Goal: Task Accomplishment & Management: Use online tool/utility

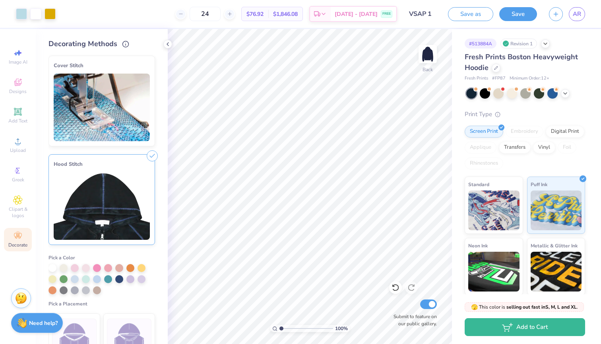
scroll to position [56, 0]
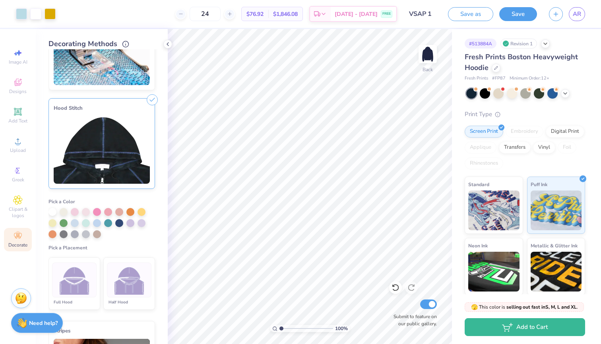
click at [46, 1] on div "Art colors" at bounding box center [28, 14] width 56 height 28
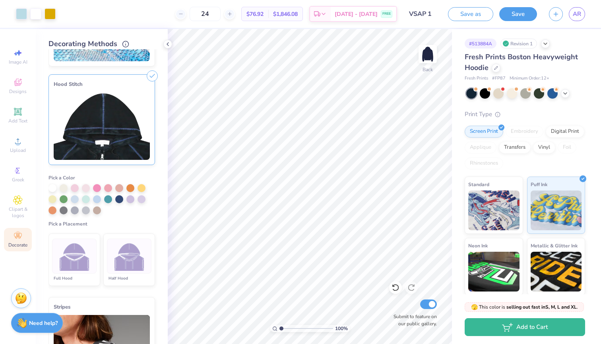
scroll to position [78, 0]
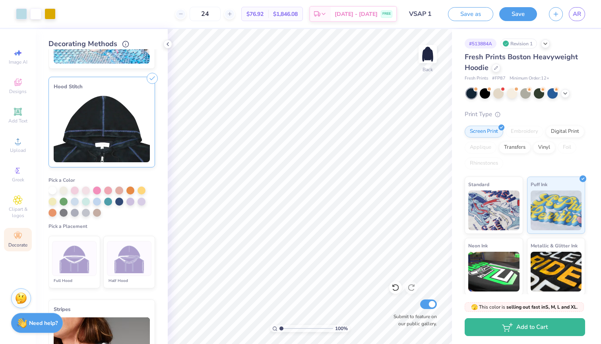
click at [154, 78] on icon at bounding box center [152, 78] width 11 height 11
click at [151, 78] on line at bounding box center [153, 79] width 4 height 4
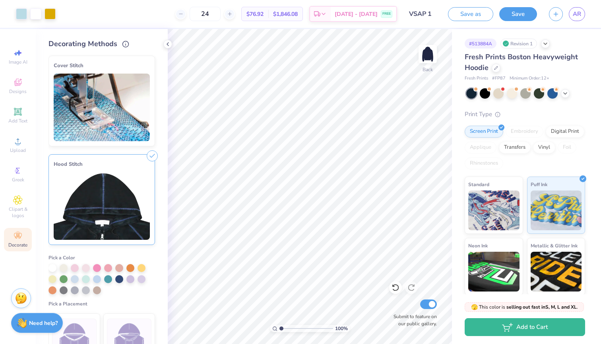
scroll to position [0, 0]
click at [95, 280] on div at bounding box center [97, 278] width 8 height 8
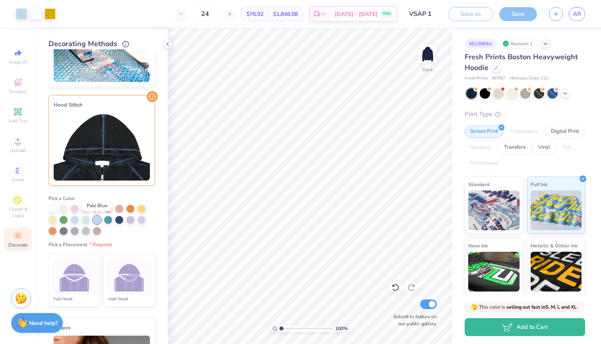
scroll to position [60, 0]
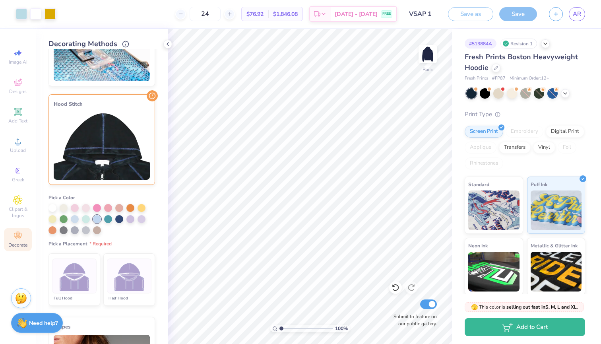
click at [81, 291] on div at bounding box center [74, 275] width 45 height 35
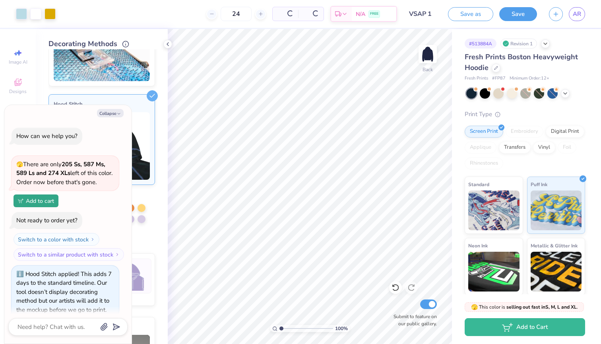
scroll to position [8, 0]
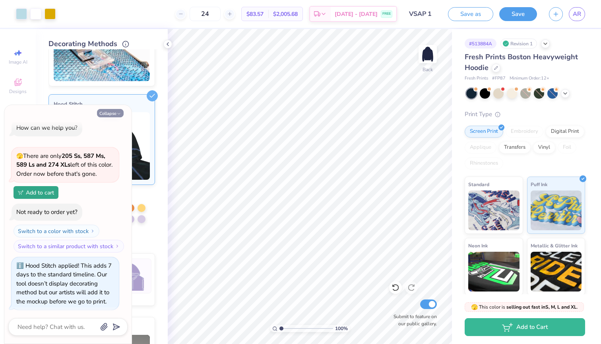
click at [119, 113] on icon "button" at bounding box center [118, 113] width 5 height 5
type textarea "x"
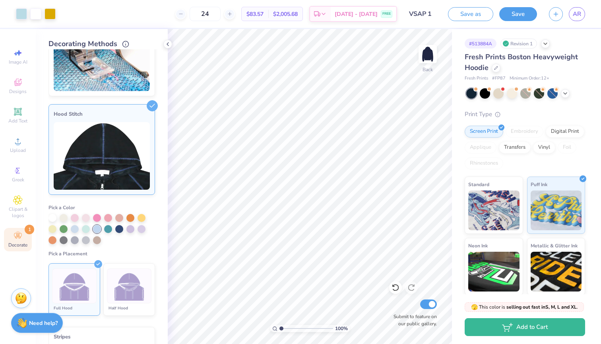
scroll to position [34, 0]
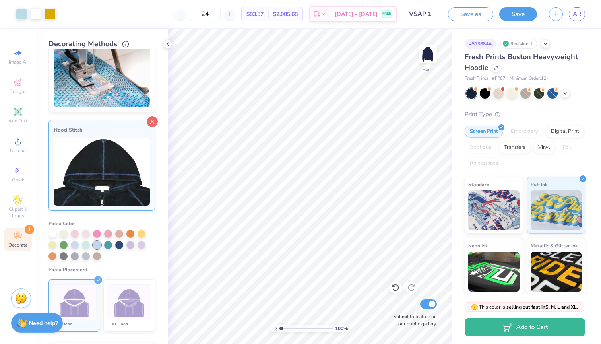
click at [155, 121] on icon at bounding box center [152, 121] width 11 height 11
click at [168, 41] on icon at bounding box center [168, 44] width 6 height 6
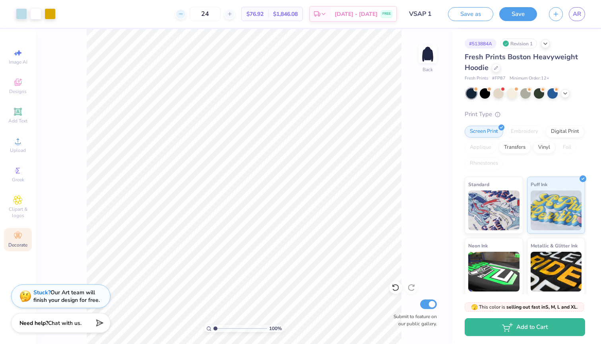
click at [184, 16] on icon at bounding box center [181, 14] width 6 height 6
click at [231, 14] on line at bounding box center [229, 14] width 3 height 0
type input "24"
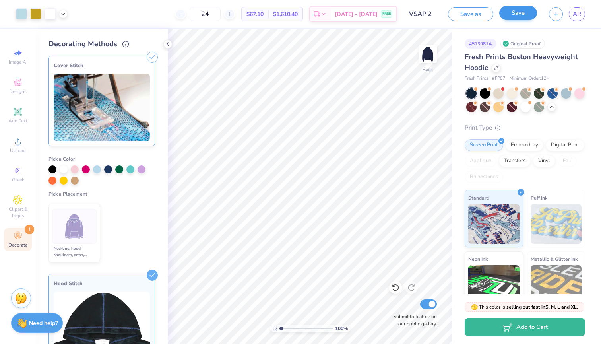
click at [512, 17] on button "Save" at bounding box center [518, 13] width 38 height 14
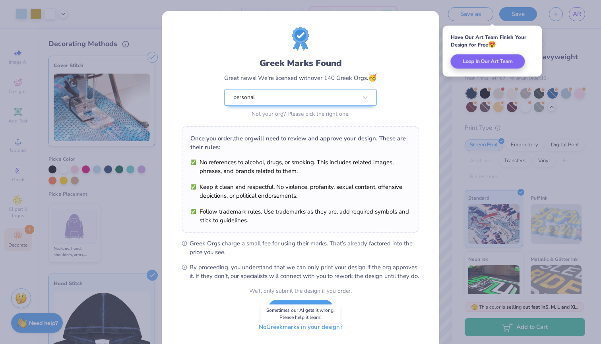
click at [307, 333] on button "No Greek marks in your design?" at bounding box center [300, 327] width 97 height 16
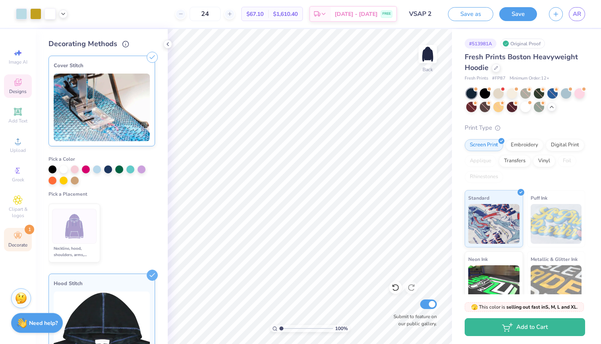
click at [19, 80] on icon at bounding box center [18, 83] width 10 height 10
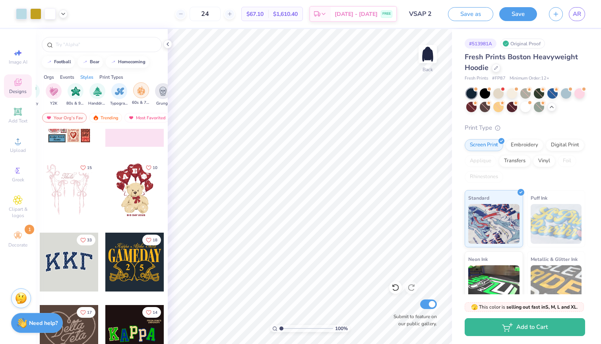
scroll to position [0, 474]
click at [60, 94] on img "filter for Y2K" at bounding box center [57, 90] width 9 height 9
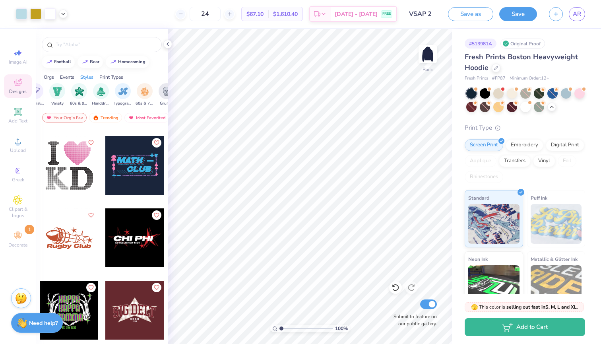
scroll to position [2821, 0]
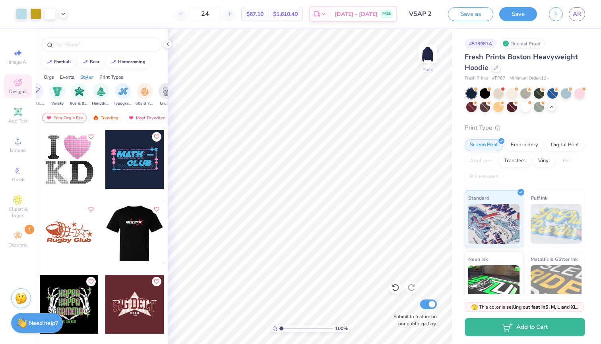
click at [136, 235] on div at bounding box center [134, 231] width 59 height 59
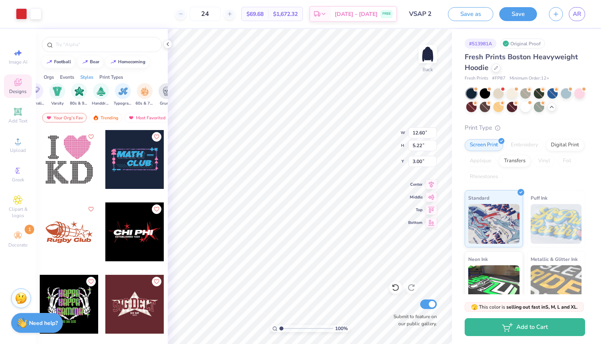
type input "6.75"
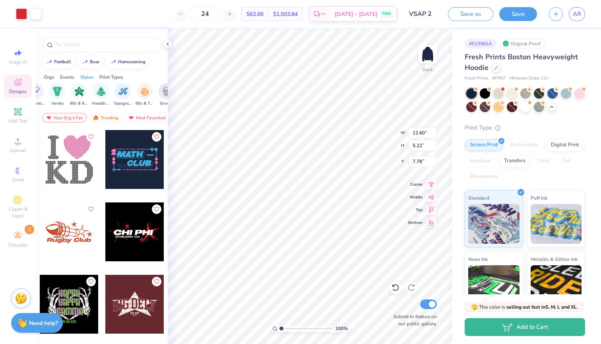
type input "3.00"
click at [22, 12] on div at bounding box center [21, 13] width 11 height 11
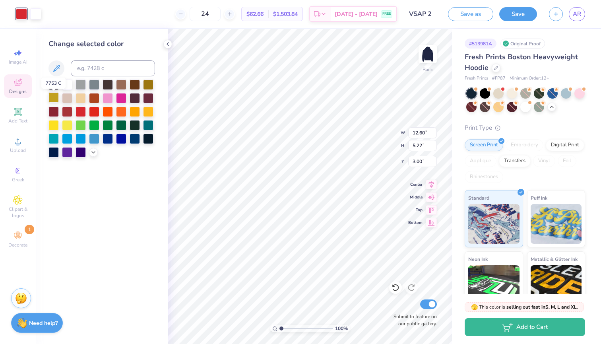
click at [54, 98] on div at bounding box center [54, 97] width 10 height 10
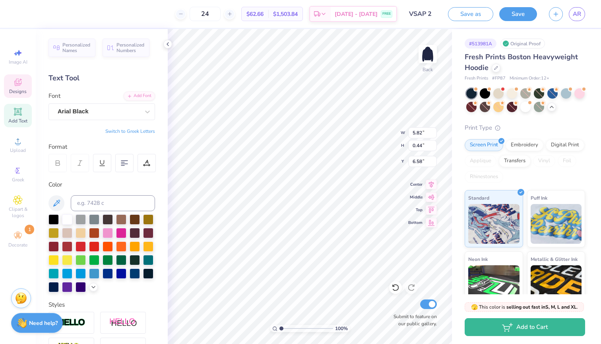
type input "9.34"
type input "1.32"
type input "5.10"
type textarea "C"
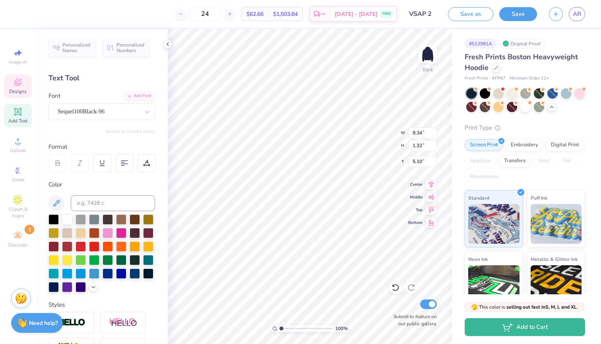
type textarea "a"
type textarea "ARCHITECTS AND PLANNERS"
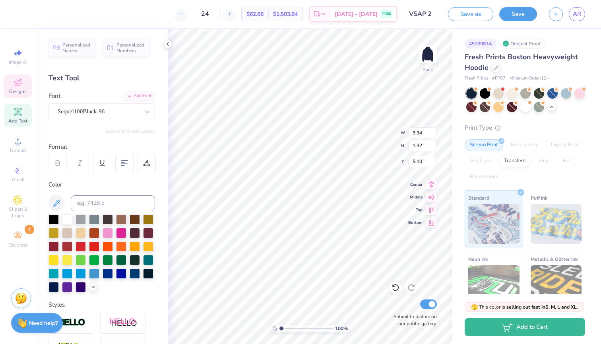
type input "4.70"
type input "4.65"
type input "3.25"
click at [434, 134] on input "15" at bounding box center [422, 132] width 29 height 11
click at [434, 134] on input "14.99" at bounding box center [422, 132] width 29 height 11
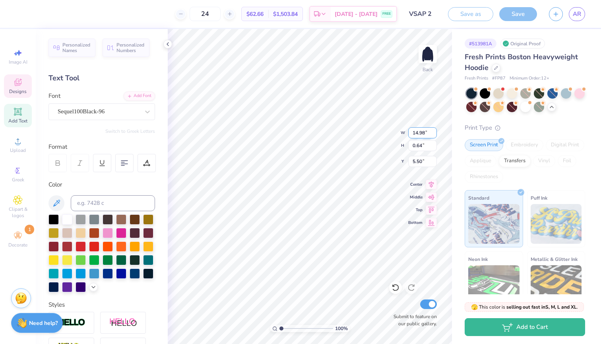
click at [434, 134] on input "14.98" at bounding box center [422, 132] width 29 height 11
click at [433, 134] on input "14.97" at bounding box center [422, 132] width 29 height 11
click at [433, 134] on input "14.96" at bounding box center [422, 132] width 29 height 11
click at [433, 134] on input "14.95" at bounding box center [422, 132] width 29 height 11
click at [433, 134] on input "14.94" at bounding box center [422, 132] width 29 height 11
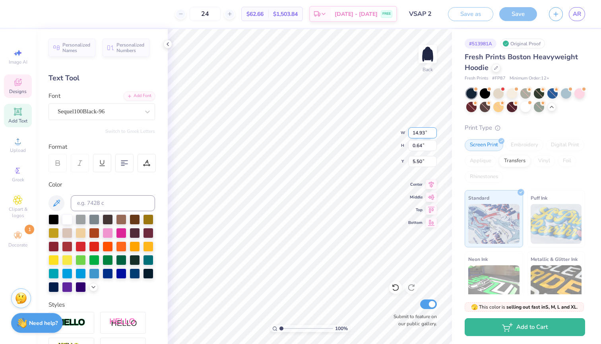
click at [433, 134] on input "14.93" at bounding box center [422, 132] width 29 height 11
click at [433, 134] on input "14.92" at bounding box center [422, 132] width 29 height 11
click at [433, 134] on input "14.91" at bounding box center [422, 132] width 29 height 11
click at [433, 134] on input "14.9" at bounding box center [422, 132] width 29 height 11
click at [433, 134] on input "14.89" at bounding box center [422, 132] width 29 height 11
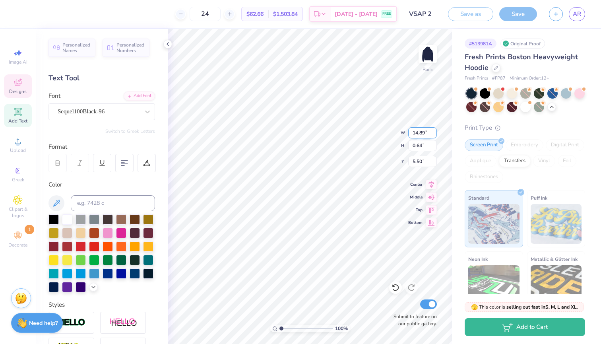
click at [415, 131] on input "14.89" at bounding box center [422, 132] width 29 height 11
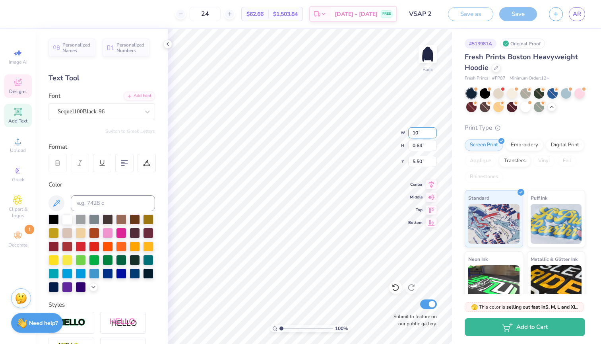
type input "10.00"
type input "0.34"
type input "5.65"
type textarea "ESTABLISD 1824"
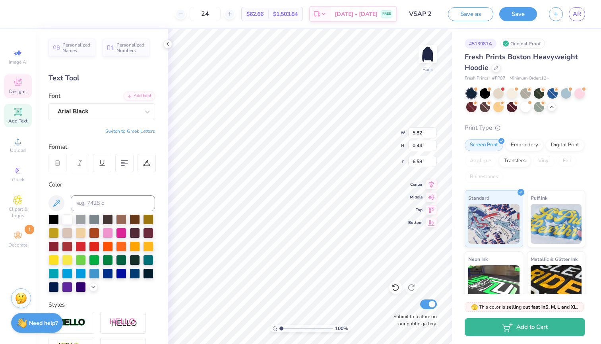
scroll to position [0, 3]
type textarea "VIRGINIA SOCIETY OF"
type input "10.00"
type input "0.34"
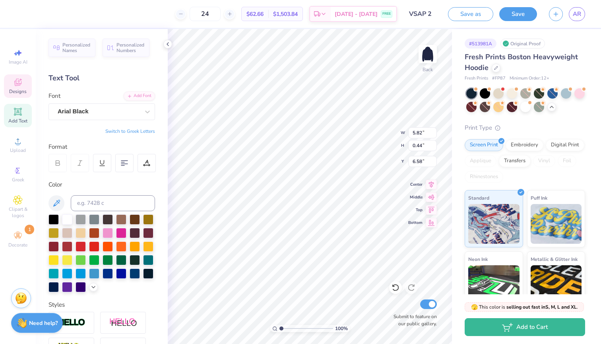
type input "5.65"
click at [417, 130] on input "10.00" at bounding box center [422, 132] width 29 height 11
click at [417, 133] on input "10.00" at bounding box center [422, 132] width 29 height 11
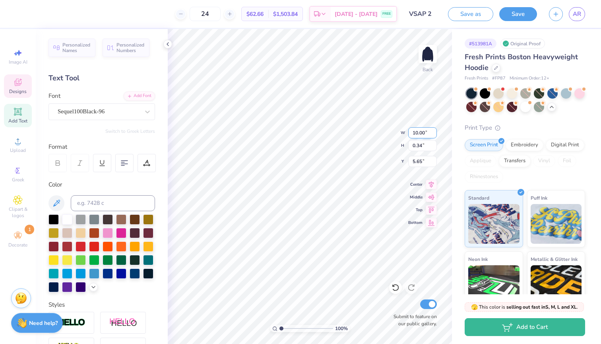
click at [417, 133] on input "10.00" at bounding box center [422, 132] width 29 height 11
click at [414, 132] on input "10.00" at bounding box center [422, 132] width 29 height 11
type input "12.00"
type input "0.41"
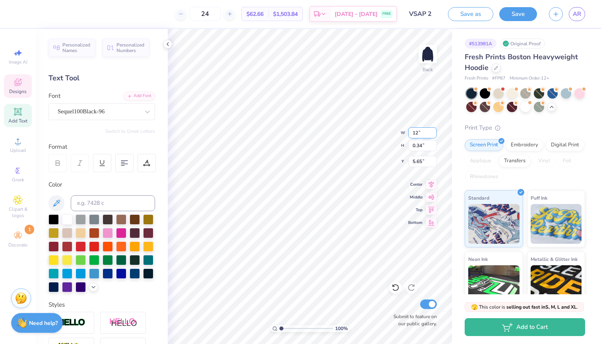
type input "5.61"
type input "4.78"
type input "5.90"
click at [375, 130] on div "100 % Back W 12.00 12.00 " H 0.41 0.41 " Y 5.90 5.90 " Center Middle Top Bottom…" at bounding box center [310, 186] width 284 height 315
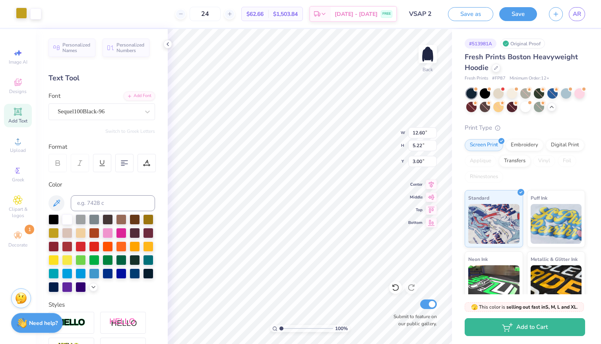
click at [22, 16] on div at bounding box center [21, 13] width 11 height 11
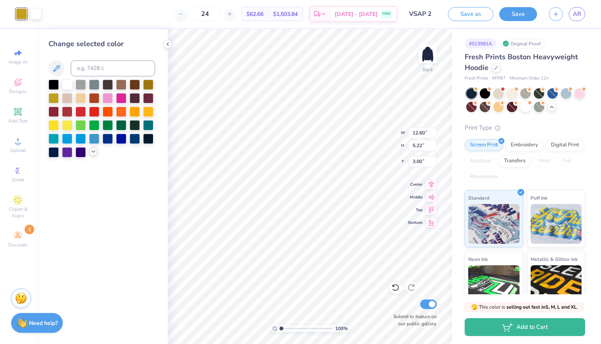
click at [96, 153] on icon at bounding box center [93, 151] width 6 height 6
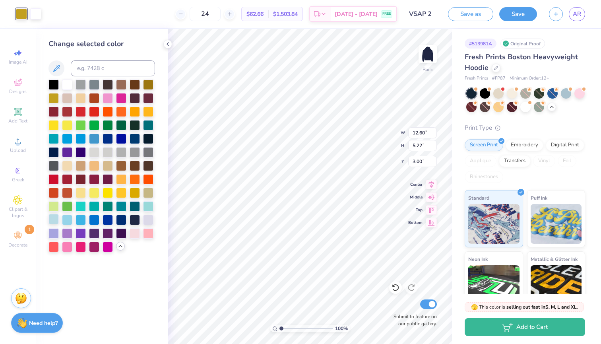
click at [52, 221] on div at bounding box center [54, 219] width 10 height 10
click at [33, 16] on div at bounding box center [35, 13] width 11 height 11
click at [136, 194] on div at bounding box center [135, 192] width 10 height 10
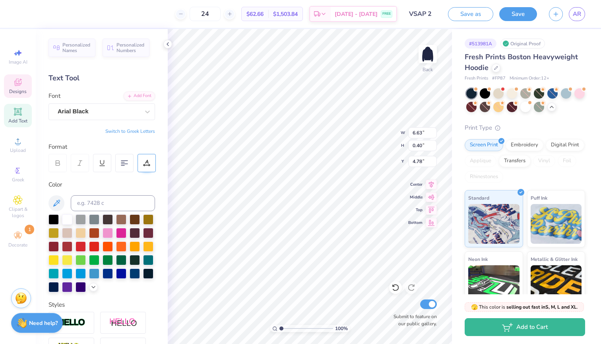
click at [145, 161] on icon at bounding box center [146, 162] width 7 height 7
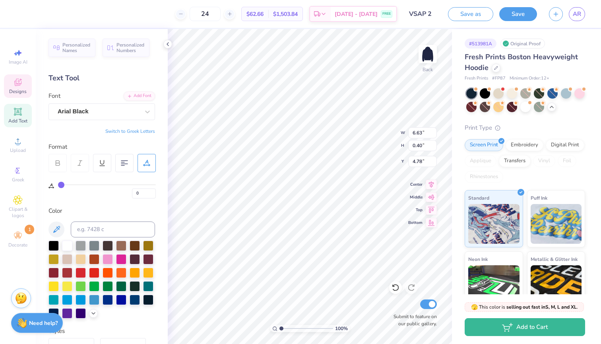
type input "1"
type input "2"
type input "3"
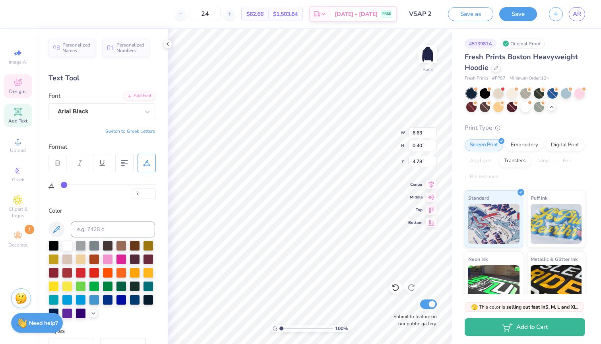
type input "3"
type input "4"
type input "5"
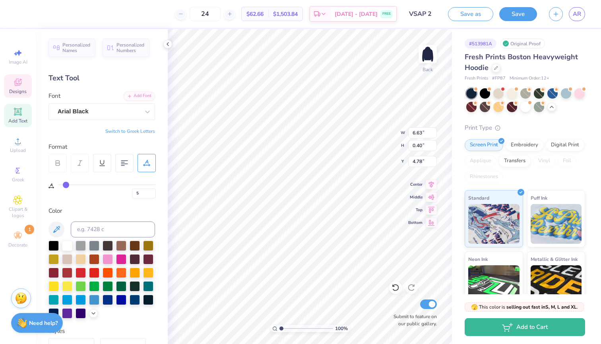
type input "6"
drag, startPoint x: 62, startPoint y: 184, endPoint x: 66, endPoint y: 184, distance: 4.4
type input "6"
click at [66, 184] on input "range" at bounding box center [107, 184] width 98 height 1
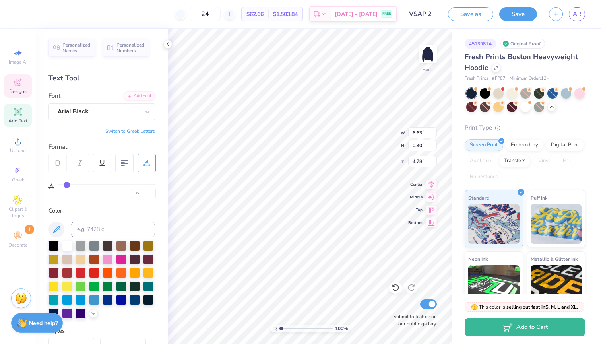
type input "7.22"
type input "5.20"
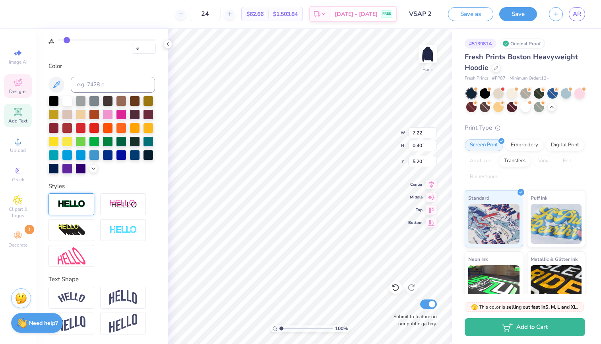
scroll to position [145, 0]
click at [65, 206] on img at bounding box center [72, 204] width 28 height 9
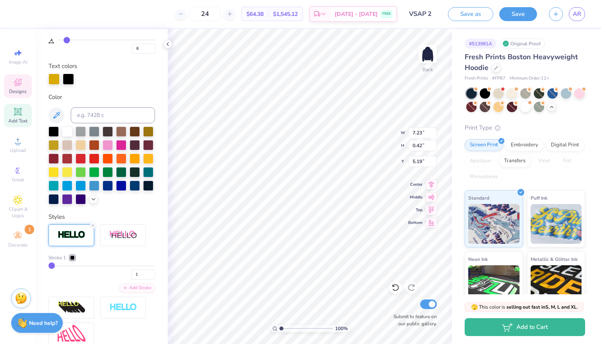
type input "7.23"
type input "0.42"
type input "5.19"
click at [68, 133] on div at bounding box center [67, 131] width 10 height 10
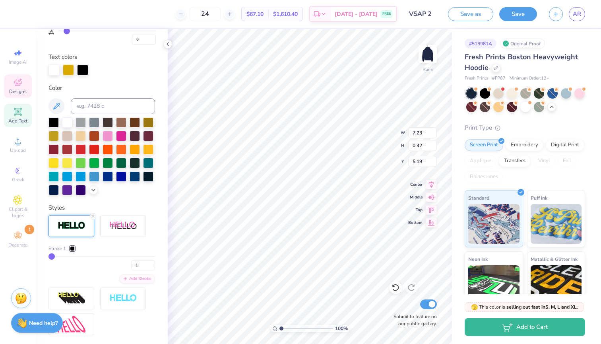
scroll to position [163, 0]
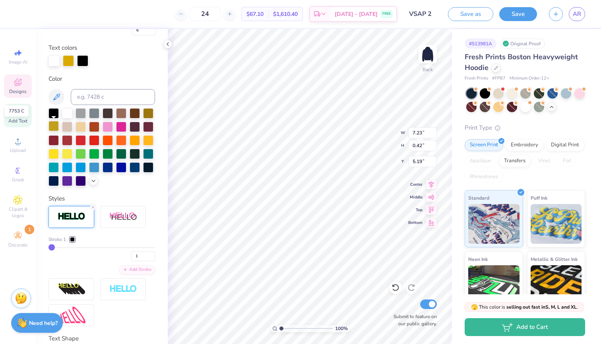
click at [56, 125] on div at bounding box center [54, 126] width 10 height 10
click at [96, 183] on icon at bounding box center [93, 180] width 6 height 6
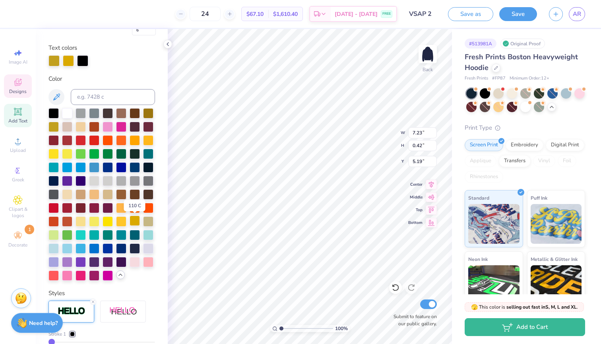
click at [134, 222] on div at bounding box center [135, 221] width 10 height 10
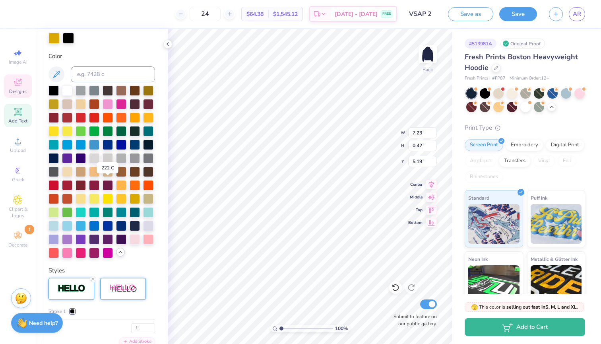
scroll to position [188, 0]
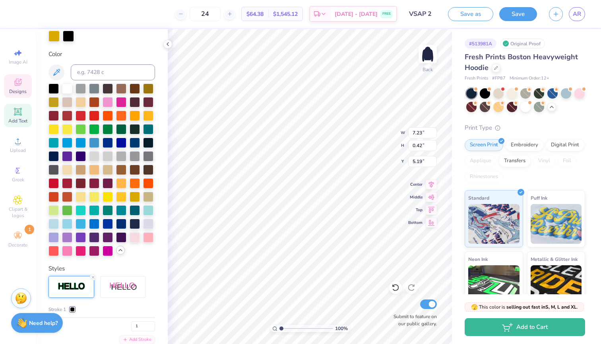
click at [70, 308] on div at bounding box center [72, 309] width 5 height 5
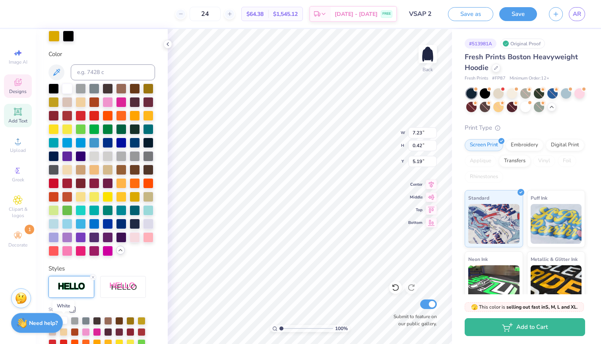
click at [64, 322] on div at bounding box center [64, 320] width 8 height 8
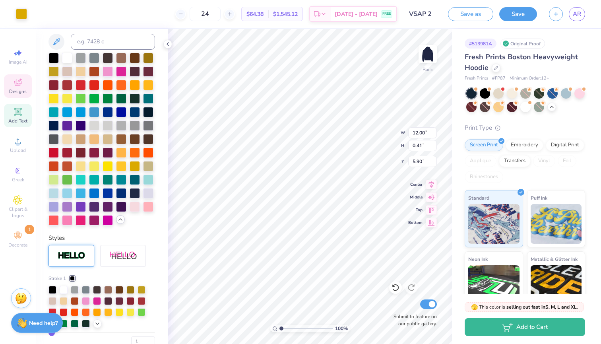
type input "0"
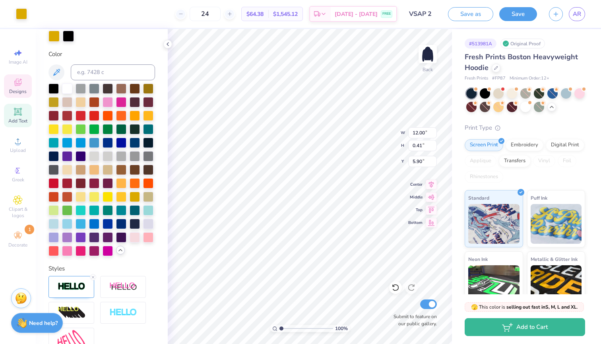
type input "0"
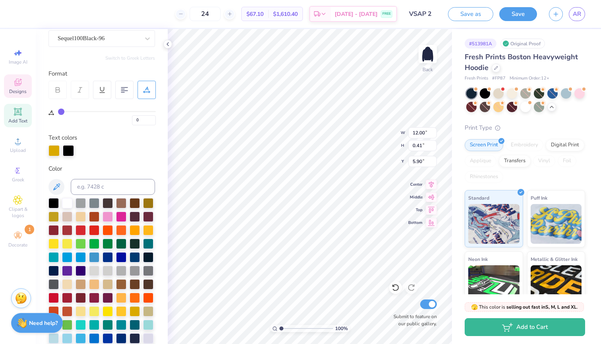
scroll to position [45, 0]
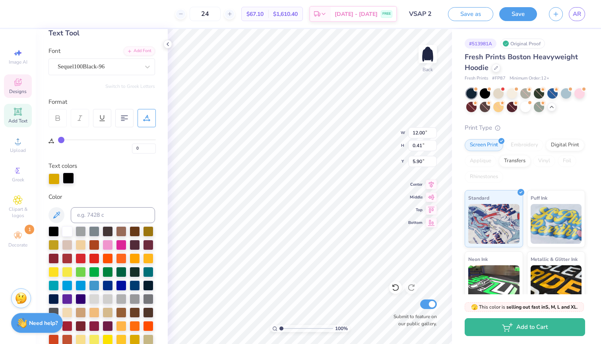
click at [72, 177] on div at bounding box center [68, 178] width 11 height 11
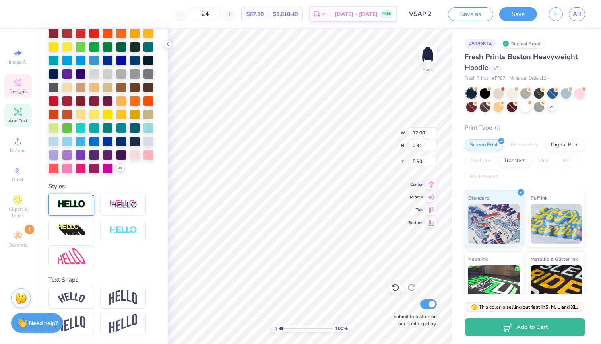
scroll to position [270, 0]
click at [78, 206] on img at bounding box center [72, 204] width 28 height 9
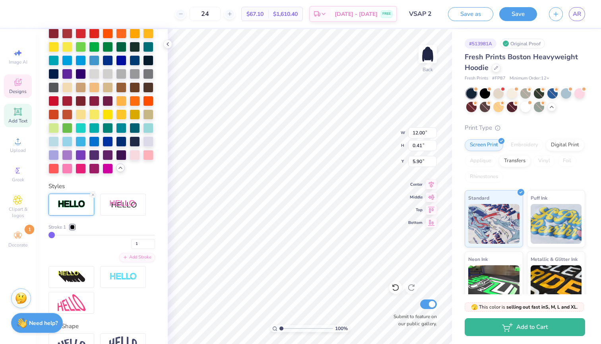
click at [73, 223] on div "Stroke 1" at bounding box center [62, 226] width 26 height 7
click at [73, 225] on div at bounding box center [72, 227] width 5 height 5
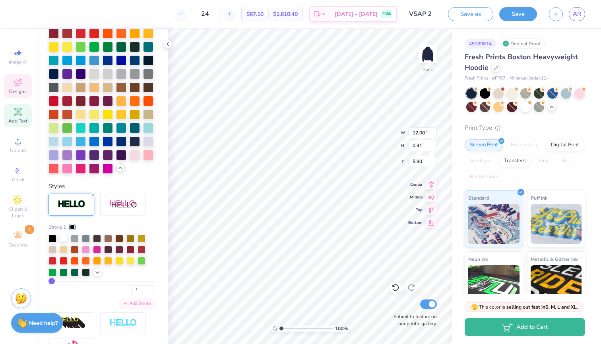
click at [66, 239] on div at bounding box center [64, 238] width 8 height 8
type input "2"
click at [153, 287] on input "2" at bounding box center [143, 290] width 24 height 10
type input "2"
click at [152, 288] on input "3" at bounding box center [143, 290] width 24 height 10
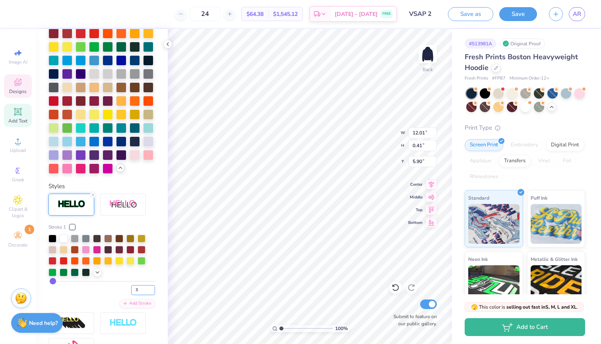
type input "4"
click at [152, 288] on input "4" at bounding box center [143, 290] width 24 height 10
type input "4"
type input "12.02"
type input "0.42"
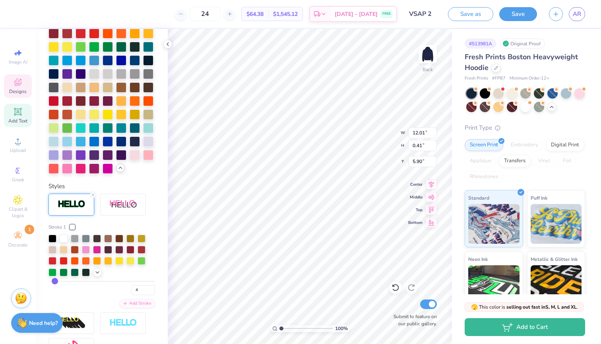
type input "5.89"
click at [575, 20] on link "AR" at bounding box center [577, 14] width 16 height 14
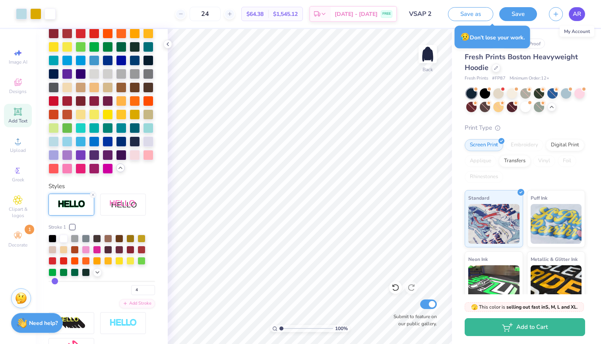
click at [577, 15] on span "AR" at bounding box center [577, 14] width 8 height 9
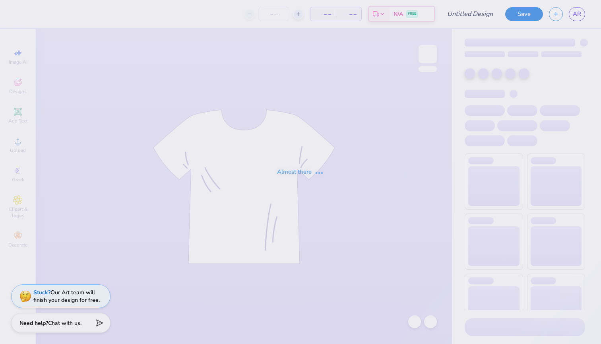
type input "VSAP 1"
type input "20"
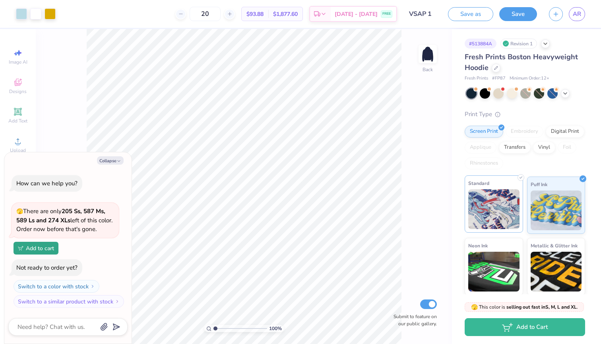
click at [509, 198] on img at bounding box center [493, 209] width 51 height 40
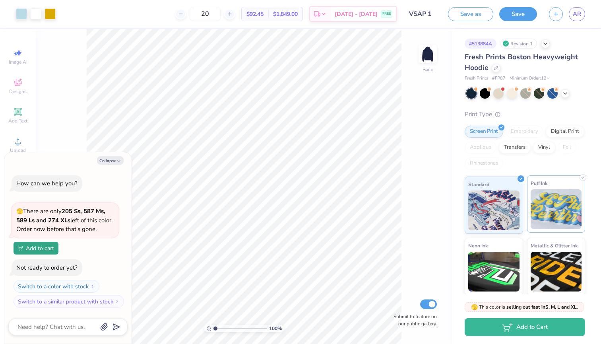
click at [559, 217] on img at bounding box center [556, 209] width 51 height 40
type textarea "x"
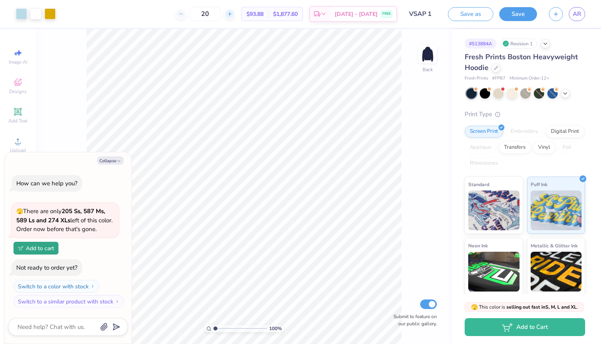
click at [233, 12] on icon at bounding box center [230, 14] width 6 height 6
click at [233, 13] on icon at bounding box center [230, 14] width 6 height 6
type input "24"
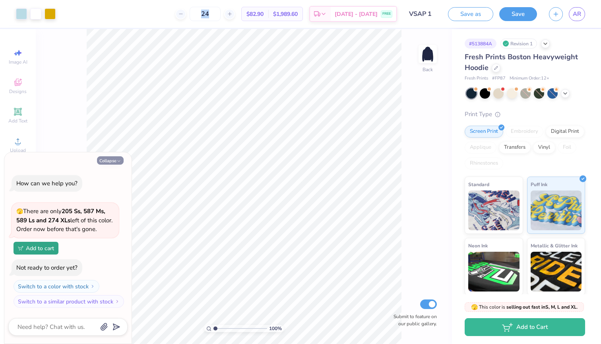
click at [117, 163] on icon "button" at bounding box center [118, 161] width 5 height 5
type textarea "x"
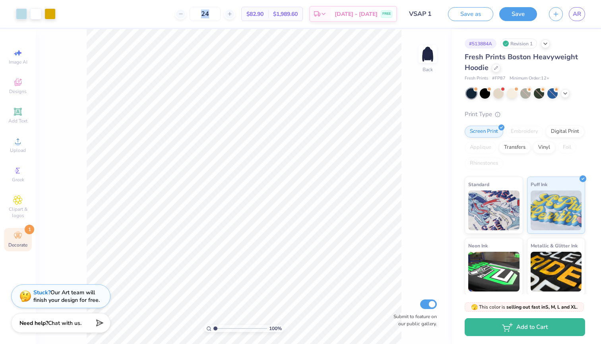
click at [24, 233] on div "Decorate 1" at bounding box center [18, 239] width 28 height 23
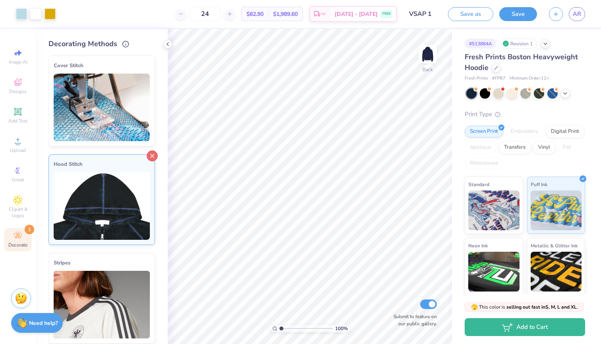
click at [153, 154] on line at bounding box center [153, 156] width 4 height 4
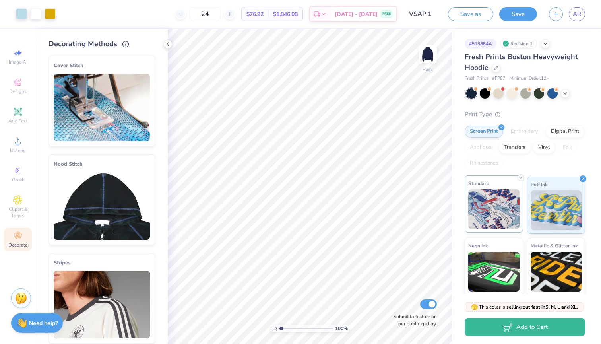
click at [494, 203] on img at bounding box center [493, 209] width 51 height 40
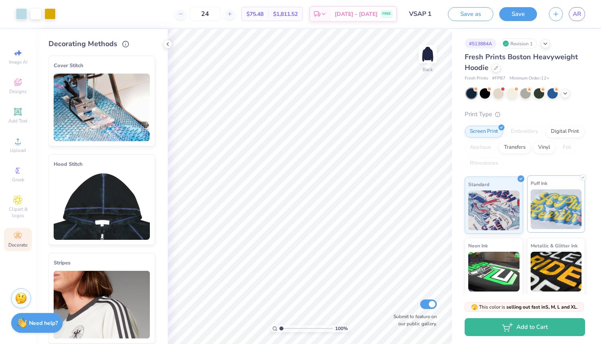
click at [552, 200] on img at bounding box center [556, 209] width 51 height 40
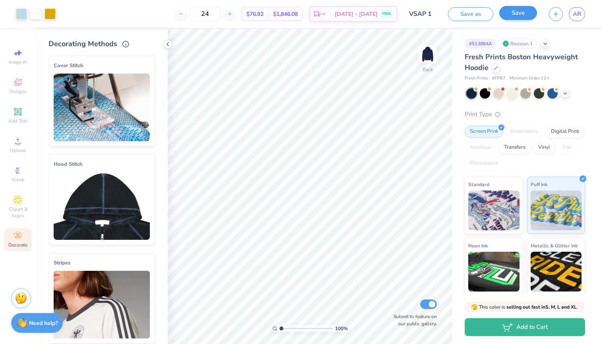
click at [527, 14] on button "Save" at bounding box center [518, 13] width 38 height 14
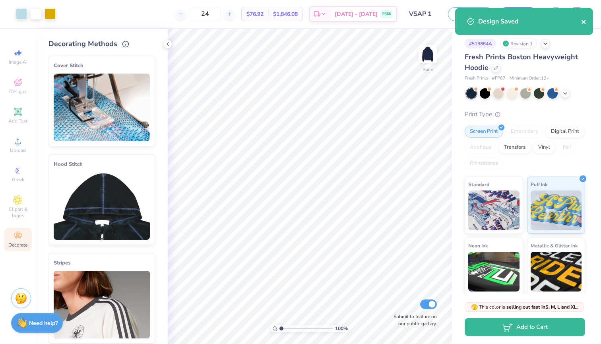
click at [584, 21] on icon "close" at bounding box center [584, 22] width 6 height 6
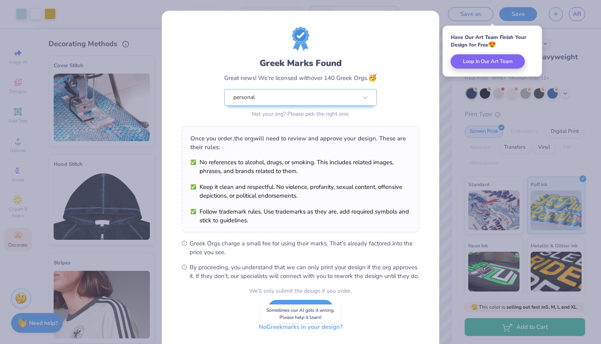
click at [298, 335] on button "No Greek marks in your design?" at bounding box center [300, 327] width 97 height 16
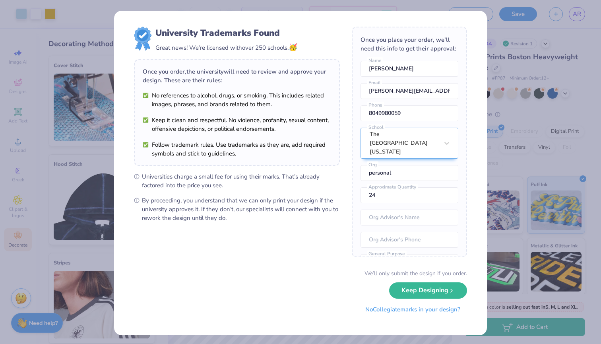
click at [411, 314] on button "No Collegiate marks in your design?" at bounding box center [413, 309] width 109 height 16
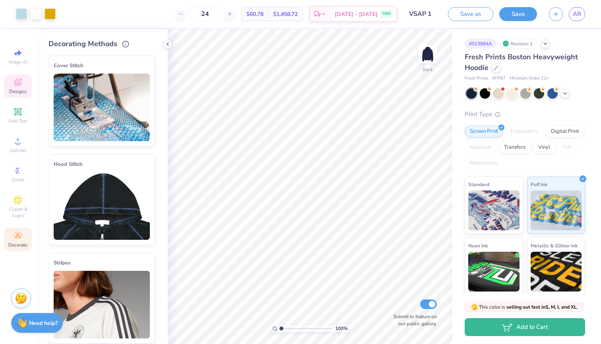
click at [25, 86] on div "Designs" at bounding box center [18, 85] width 28 height 23
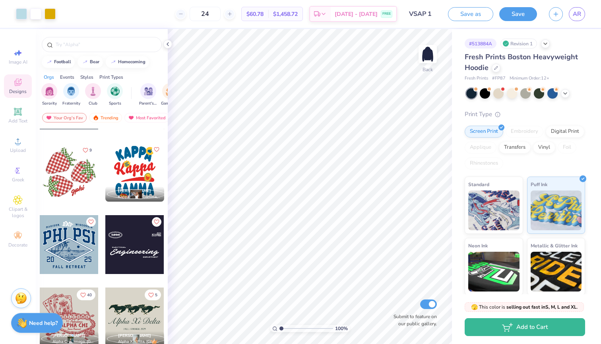
scroll to position [1870, 0]
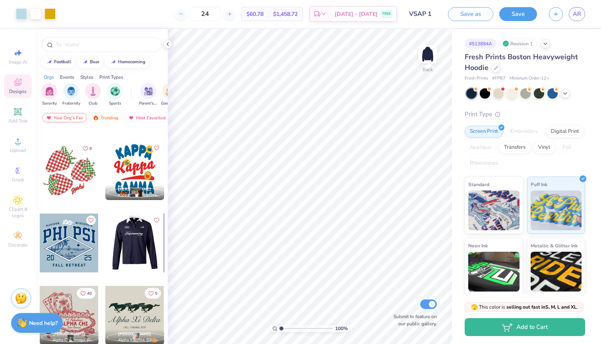
click at [105, 249] on div at bounding box center [76, 243] width 59 height 59
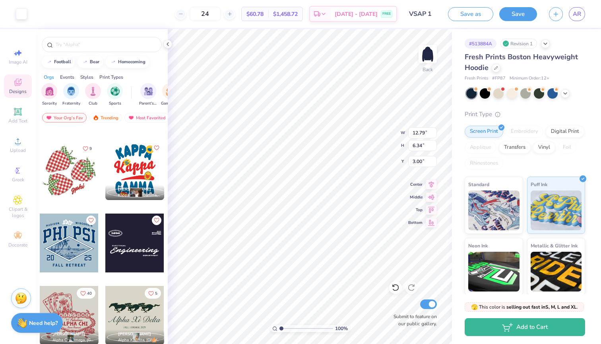
type input "14.10"
type input "5.46"
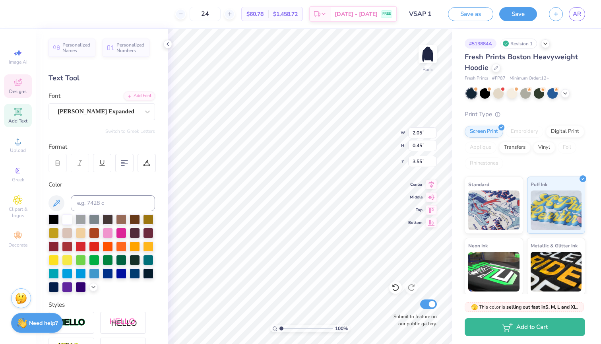
type textarea "2025"
click at [91, 286] on icon at bounding box center [93, 286] width 6 height 6
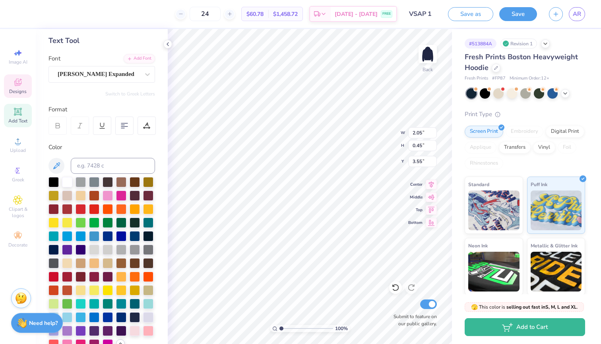
scroll to position [42, 0]
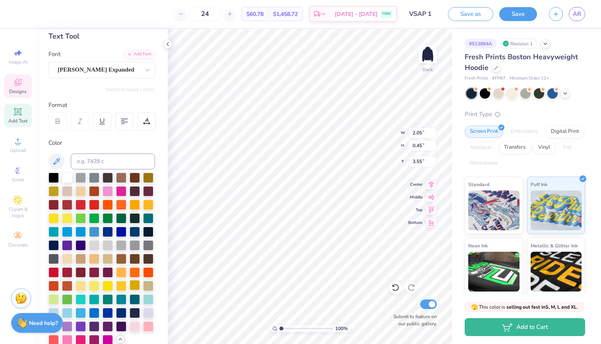
click at [131, 286] on div at bounding box center [135, 285] width 10 height 10
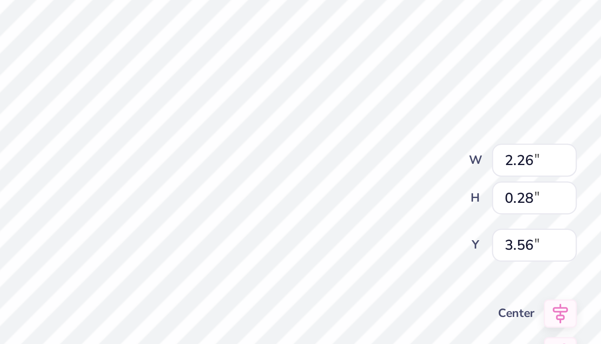
scroll to position [0, 1]
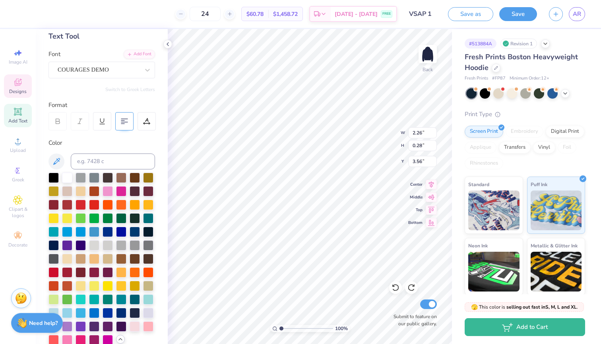
type textarea "CAMPBELL"
click at [127, 124] on icon at bounding box center [124, 121] width 7 height 7
type input "2.29"
type input "3.89"
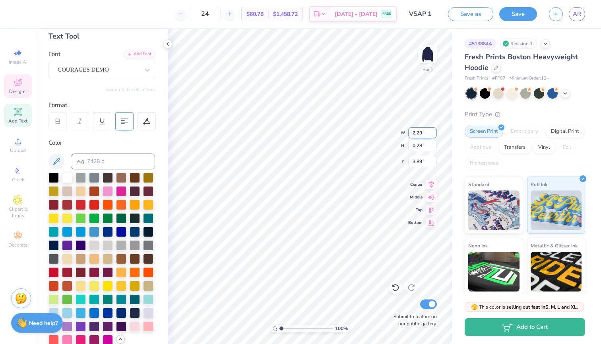
scroll to position [0, 0]
type textarea "HALL"
click at [126, 119] on icon at bounding box center [124, 121] width 7 height 7
click at [126, 120] on 378 at bounding box center [125, 120] width 3 height 0
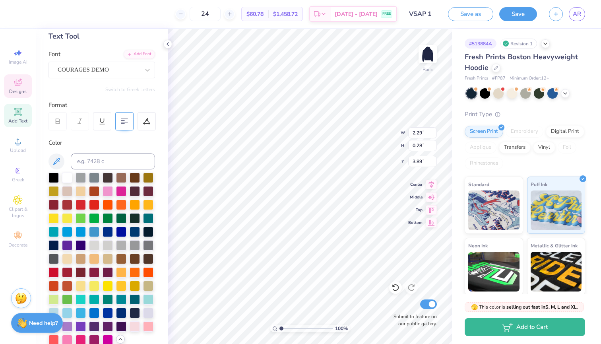
click at [126, 120] on icon at bounding box center [124, 121] width 7 height 7
click at [124, 125] on div at bounding box center [124, 121] width 18 height 18
type input "14.10"
type input "5.46"
type input "3.00"
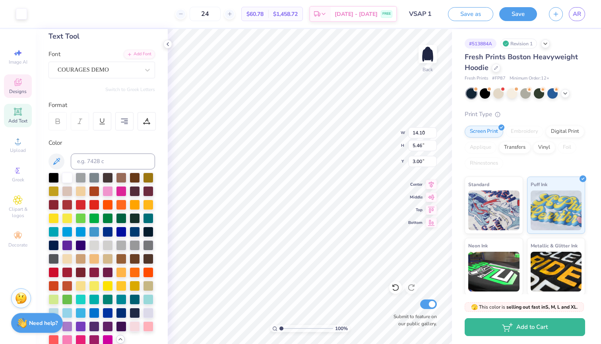
type input "1.24"
type input "0.23"
type input "4.48"
type input "2.59"
type input "0.25"
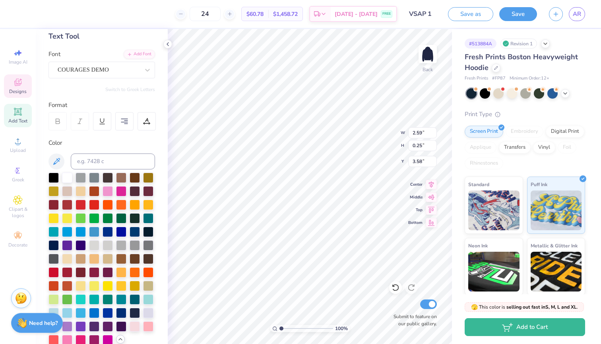
type input "4.02"
type input "14.10"
type input "5.46"
type input "3.00"
type input "2.02"
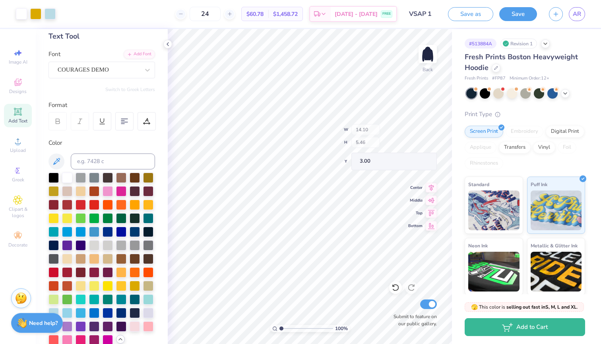
type input "0.42"
type input "3.60"
type input "3.38"
type input "1.60"
type input "3.00"
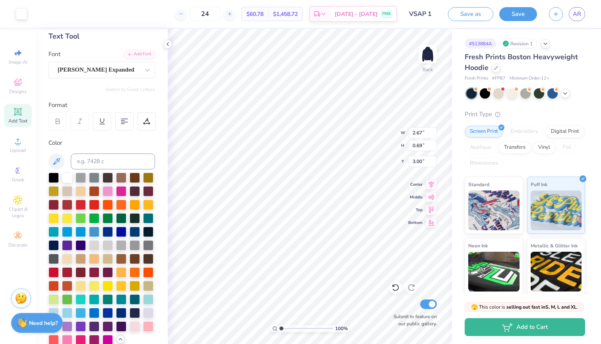
type input "3.33"
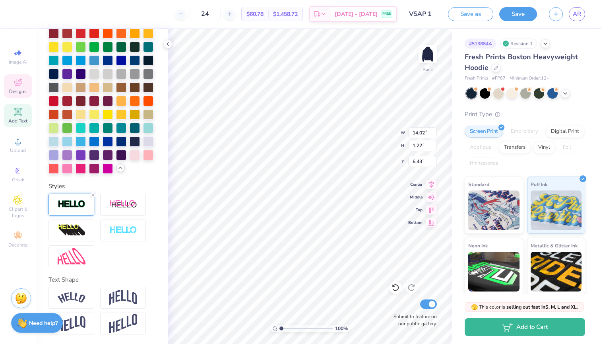
scroll to position [244, 0]
click at [76, 202] on img at bounding box center [72, 204] width 28 height 9
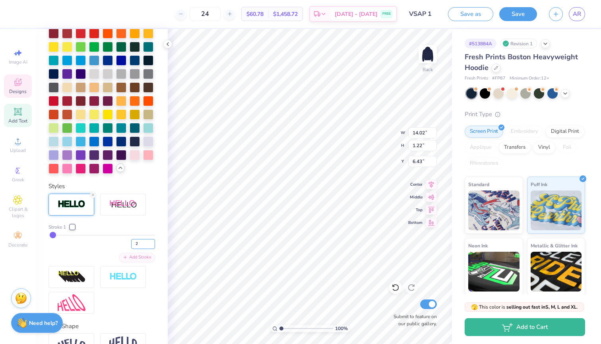
type input "3"
click at [151, 243] on input "3" at bounding box center [143, 244] width 24 height 10
type input "3"
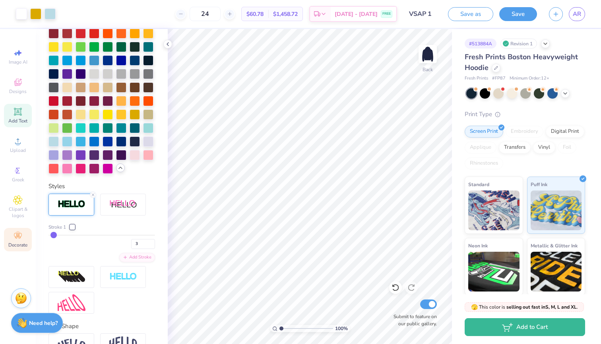
click at [23, 237] on div "Decorate" at bounding box center [18, 239] width 28 height 23
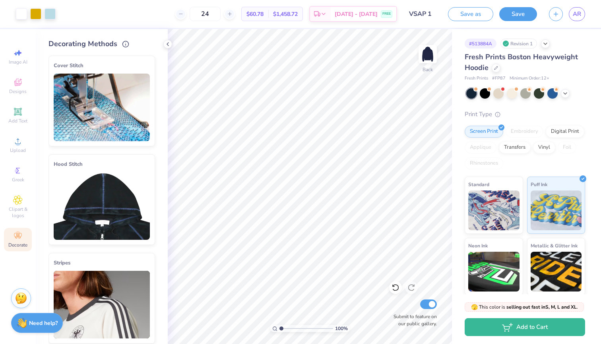
click at [87, 204] on img at bounding box center [102, 206] width 96 height 68
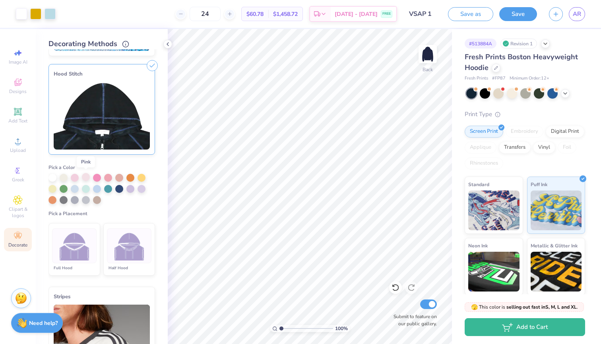
scroll to position [91, 0]
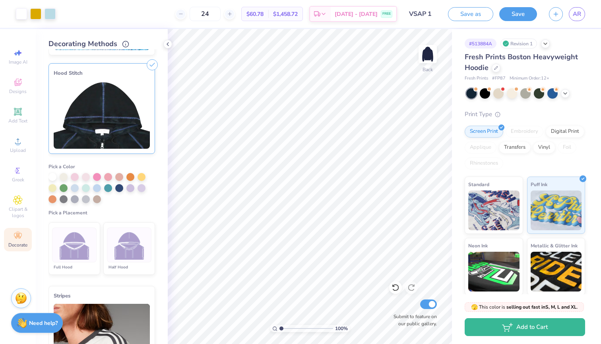
click at [127, 258] on img at bounding box center [130, 245] width 30 height 30
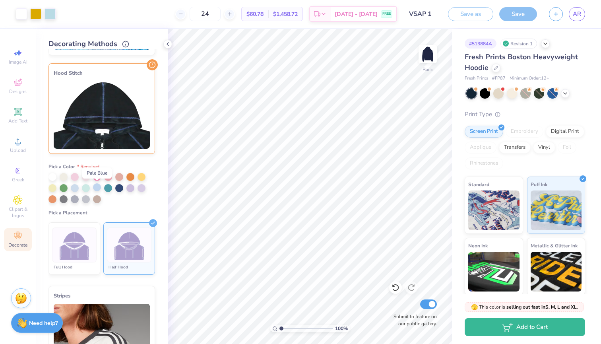
click at [96, 187] on div at bounding box center [97, 187] width 8 height 8
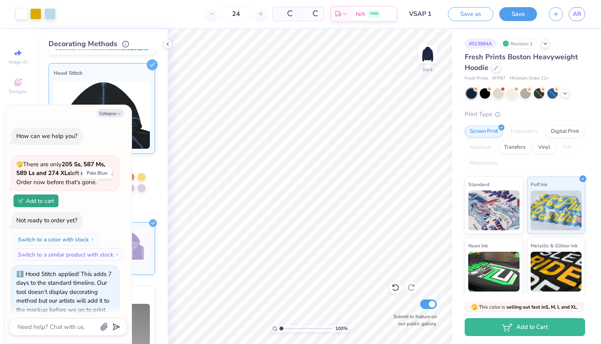
scroll to position [8, 0]
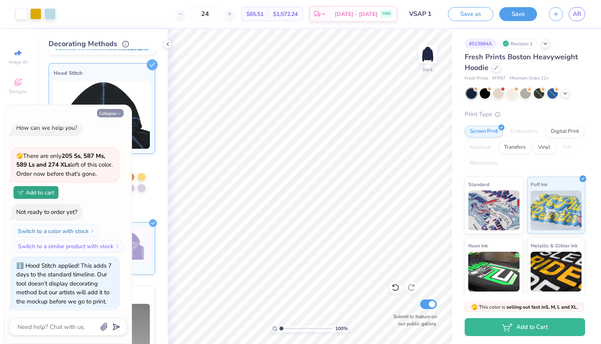
click at [115, 112] on button "Collapse" at bounding box center [110, 113] width 27 height 8
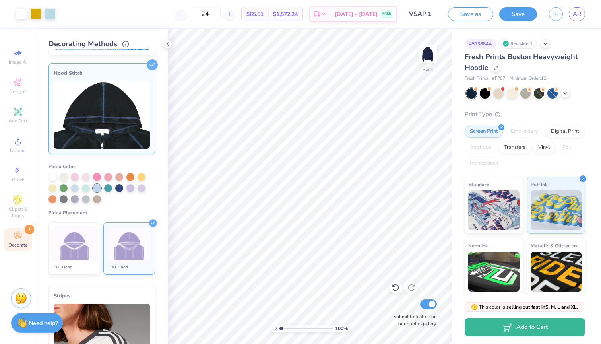
type textarea "x"
click at [509, 16] on button "Save" at bounding box center [518, 13] width 38 height 14
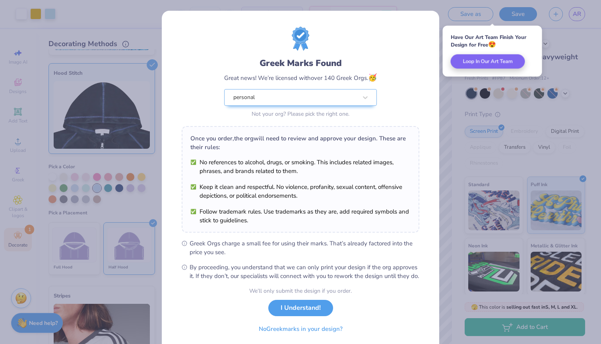
click at [456, 105] on div "Greek Marks Found Great news! We’re licensed with over 140 Greek Orgs. 🥳 person…" at bounding box center [300, 172] width 601 height 344
click at [307, 334] on button "No Greek marks in your design?" at bounding box center [300, 327] width 97 height 16
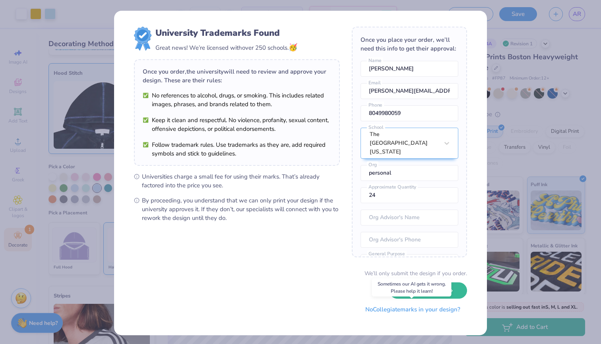
click at [379, 308] on button "No Collegiate marks in your design?" at bounding box center [413, 309] width 109 height 16
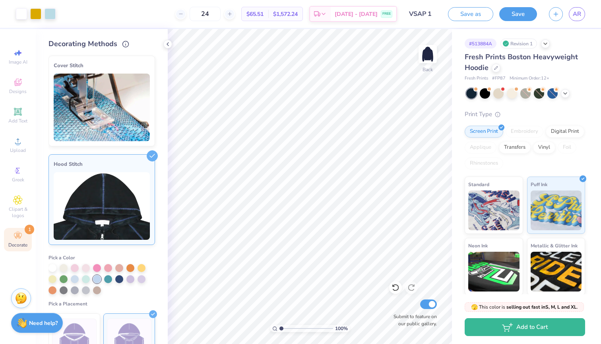
scroll to position [0, 0]
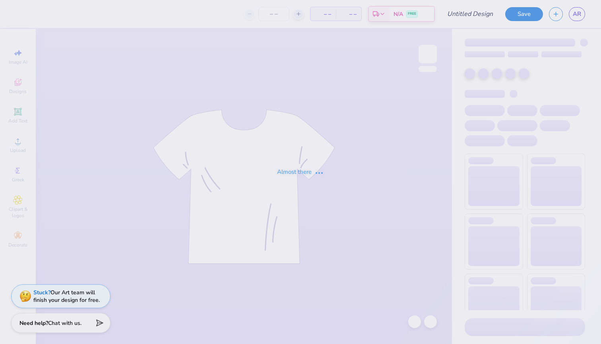
type input "VSAP 1"
type input "24"
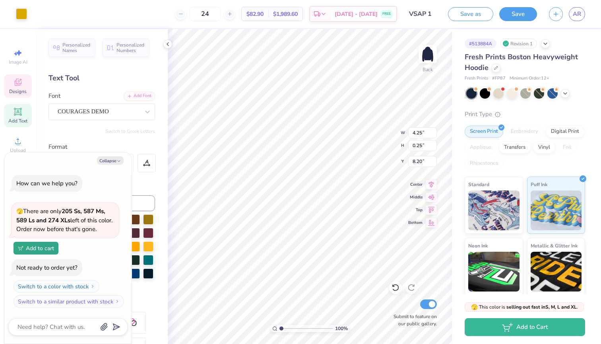
type textarea "x"
click at [414, 133] on input "4.25" at bounding box center [422, 132] width 29 height 11
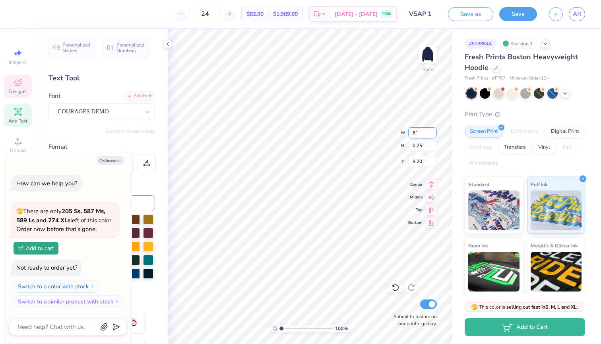
type input "6"
type textarea "x"
type input "6.00"
type input "0.35"
type input "8.15"
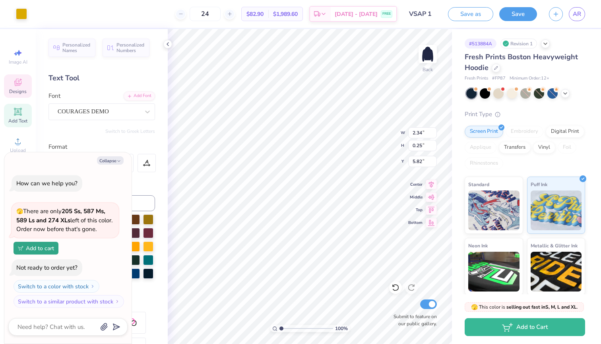
type textarea "x"
click at [414, 134] on input "2.34" at bounding box center [422, 132] width 29 height 11
type input "4"
type textarea "x"
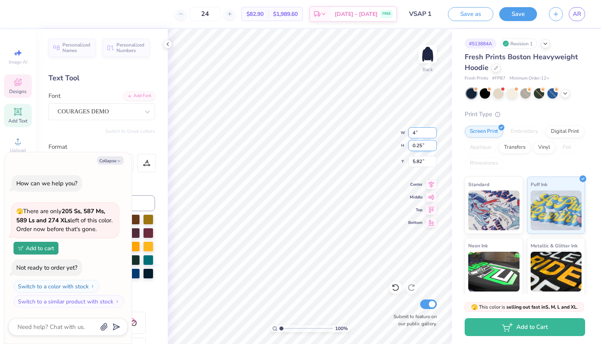
type input "4.00"
type input "0.43"
type input "5.73"
click at [417, 132] on input "4.00" at bounding box center [422, 132] width 29 height 11
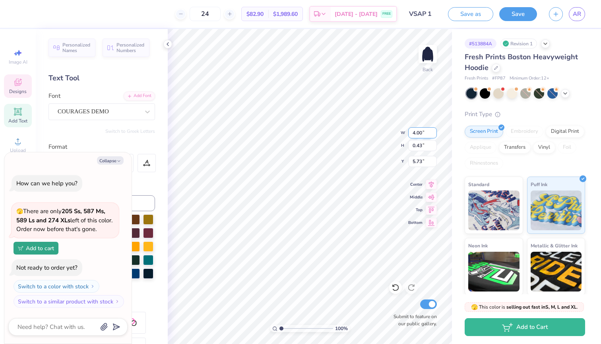
type input "3"
type input "3.5"
type textarea "x"
type input "3.50"
type input "0.37"
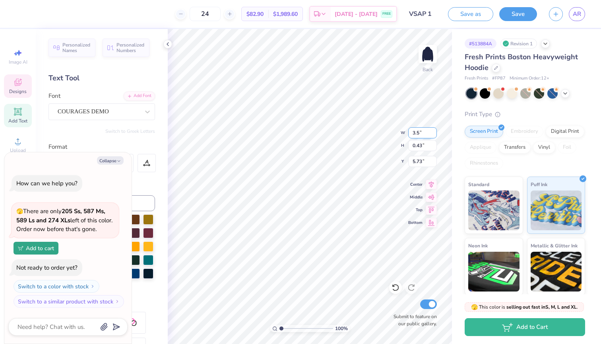
type input "5.76"
type textarea "x"
type input "6.39"
type textarea "x"
type input "6.00"
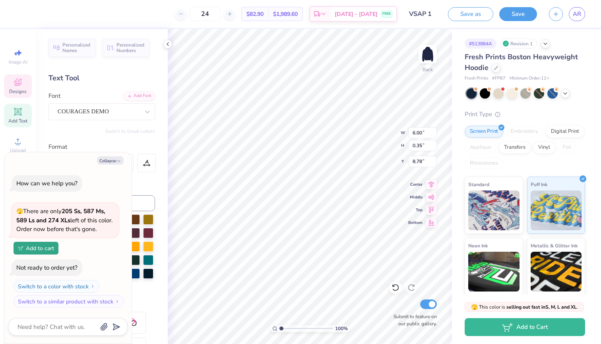
type textarea "x"
type input "8.93"
type textarea "x"
type input "9.03"
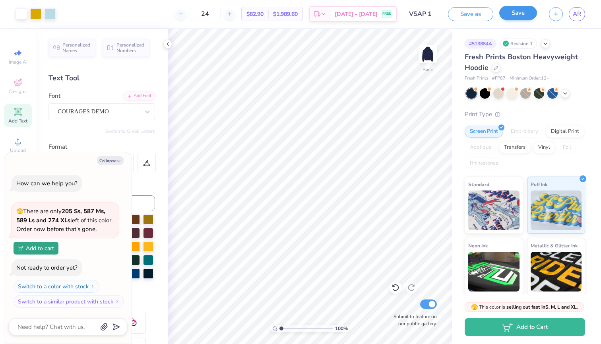
click at [523, 15] on button "Save" at bounding box center [518, 13] width 38 height 14
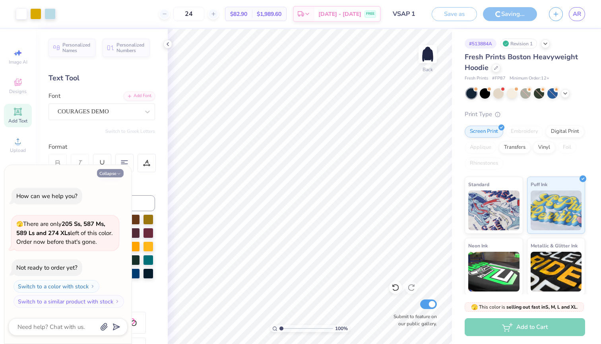
click at [118, 174] on icon "button" at bounding box center [118, 173] width 5 height 5
type textarea "x"
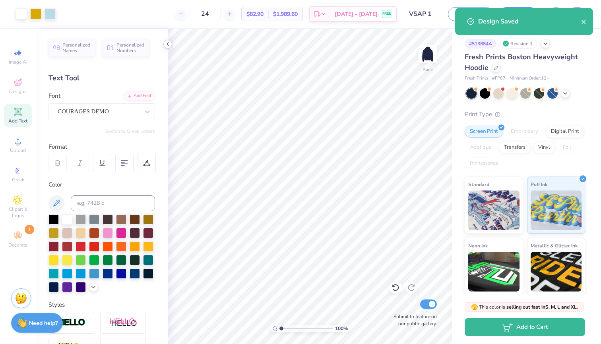
click at [166, 45] on icon at bounding box center [168, 44] width 6 height 6
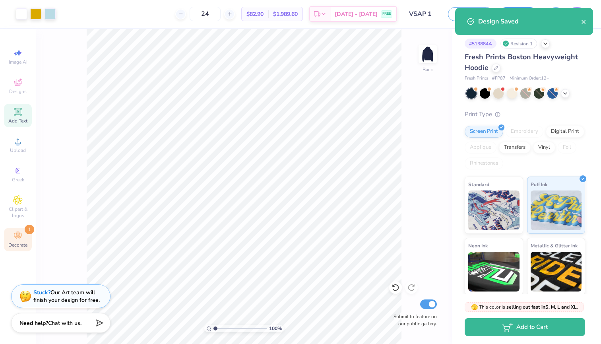
click at [15, 241] on div "Decorate 1" at bounding box center [18, 239] width 28 height 23
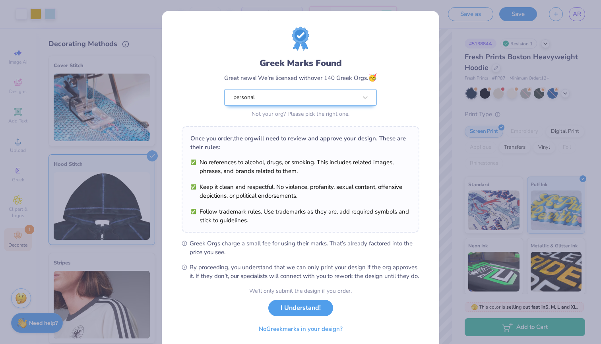
click at [152, 161] on div "Greek Marks Found Great news! We’re licensed with over 140 Greek Orgs. 🥳 person…" at bounding box center [300, 172] width 601 height 344
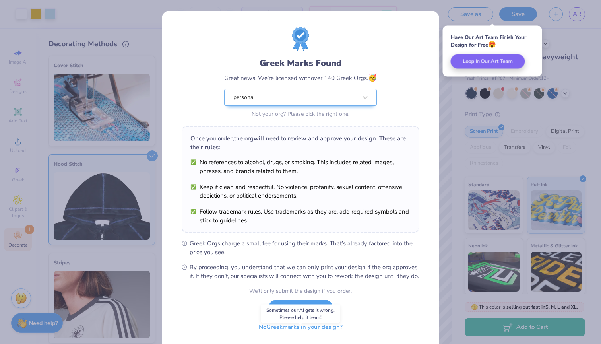
click at [279, 335] on button "No Greek marks in your design?" at bounding box center [300, 327] width 97 height 16
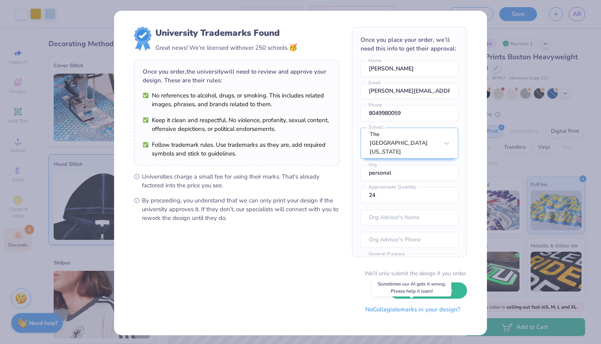
click at [386, 313] on button "No Collegiate marks in your design?" at bounding box center [413, 309] width 109 height 16
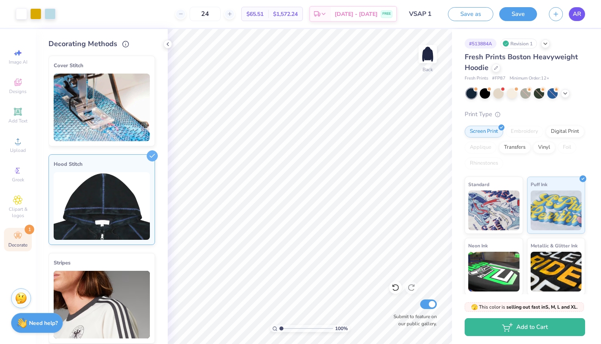
click at [574, 14] on span "AR" at bounding box center [577, 14] width 8 height 9
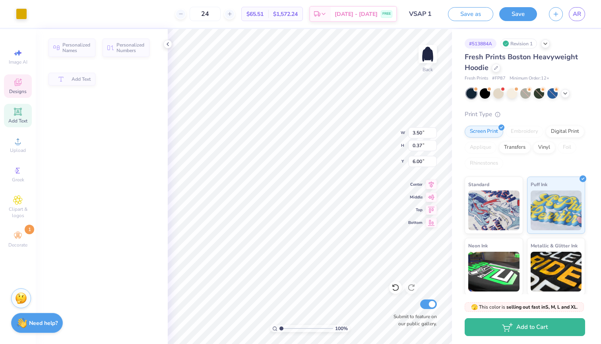
type input "3.50"
type input "0.37"
type input "6.00"
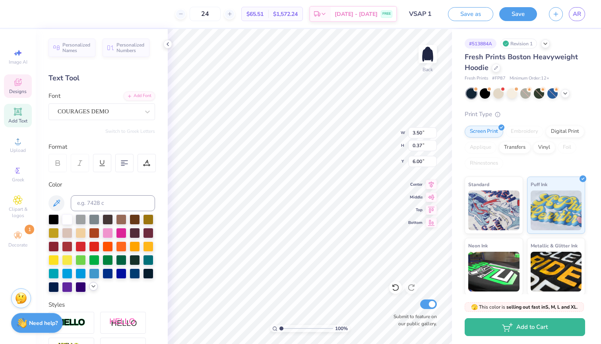
click at [93, 287] on icon at bounding box center [93, 286] width 6 height 6
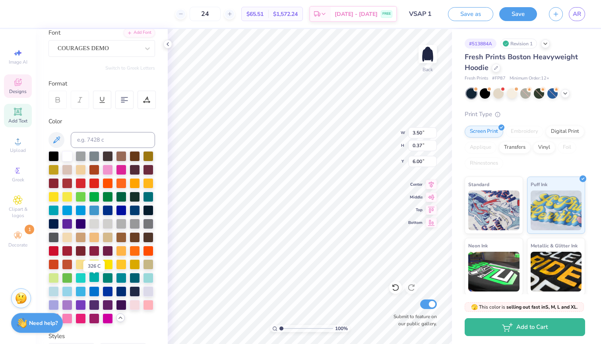
scroll to position [72, 0]
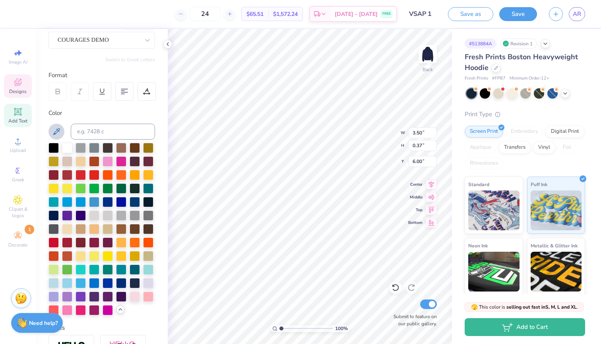
click at [60, 131] on icon at bounding box center [57, 132] width 10 height 10
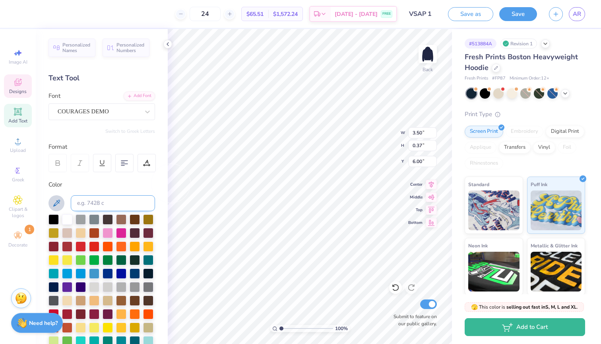
scroll to position [0, 0]
click at [93, 201] on input at bounding box center [113, 203] width 84 height 16
click at [76, 203] on input "DEB768" at bounding box center [113, 203] width 84 height 16
type input "#DEB768"
click at [97, 180] on div "Personalized Names Personalized Numbers Text Tool Add Font Font COURAGES DEMO S…" at bounding box center [102, 186] width 132 height 315
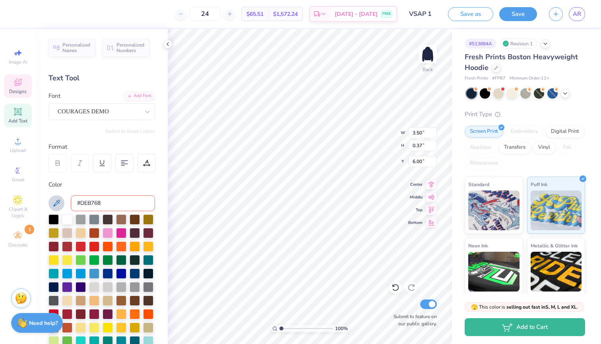
click at [108, 199] on input "#DEB768" at bounding box center [113, 203] width 84 height 16
click at [59, 205] on icon at bounding box center [57, 203] width 10 height 10
click at [121, 210] on input at bounding box center [113, 203] width 84 height 16
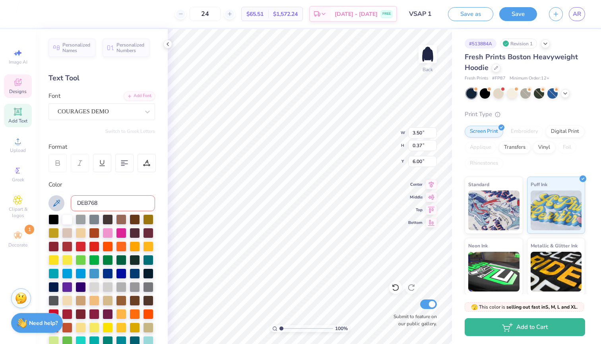
type input "DEB768"
click at [108, 183] on div "Color" at bounding box center [102, 184] width 107 height 9
click at [107, 208] on input "DEB768" at bounding box center [113, 203] width 84 height 16
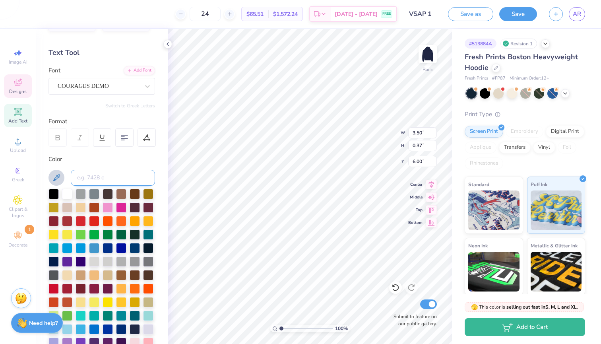
scroll to position [29, 0]
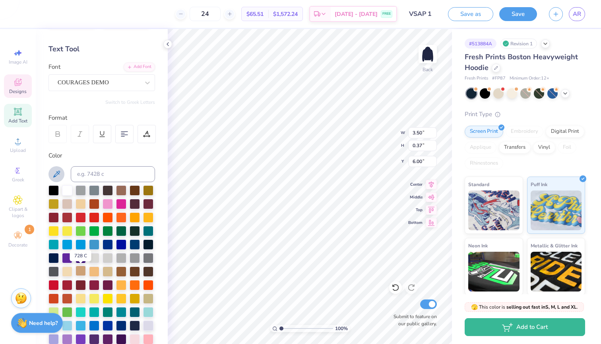
click at [83, 273] on div at bounding box center [81, 271] width 10 height 10
type input "3.52"
type input "0.36"
click at [105, 270] on div at bounding box center [108, 271] width 10 height 10
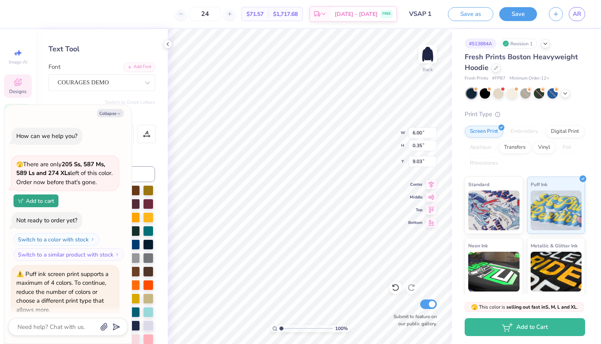
scroll to position [30, 0]
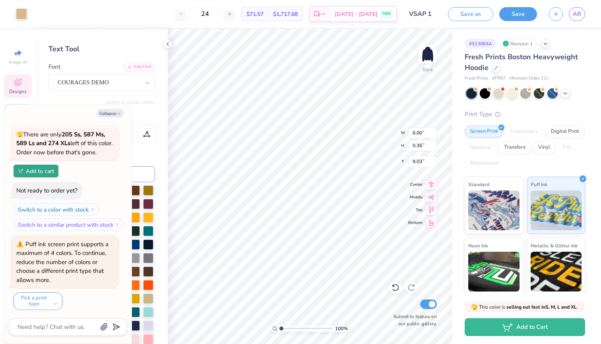
type textarea "x"
type input "9.07"
click at [116, 116] on button "Collapse" at bounding box center [110, 113] width 27 height 8
type textarea "x"
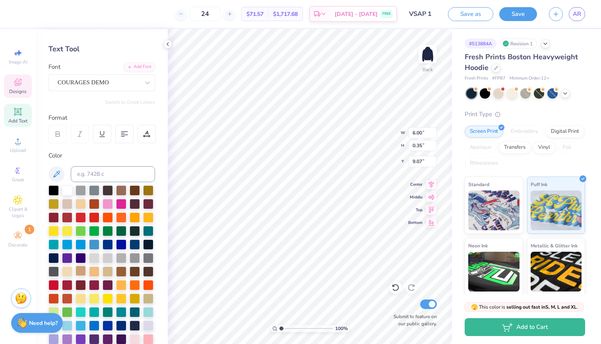
click at [81, 273] on div at bounding box center [81, 271] width 10 height 10
click at [80, 272] on div at bounding box center [81, 271] width 10 height 10
click at [134, 299] on div at bounding box center [135, 298] width 10 height 10
type input "6.05"
click at [136, 301] on div at bounding box center [135, 298] width 10 height 10
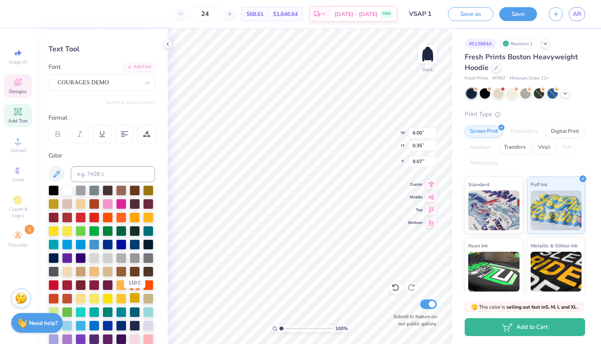
click at [133, 301] on div at bounding box center [135, 298] width 10 height 10
type textarea "x"
